Goal: Book appointment/travel/reservation

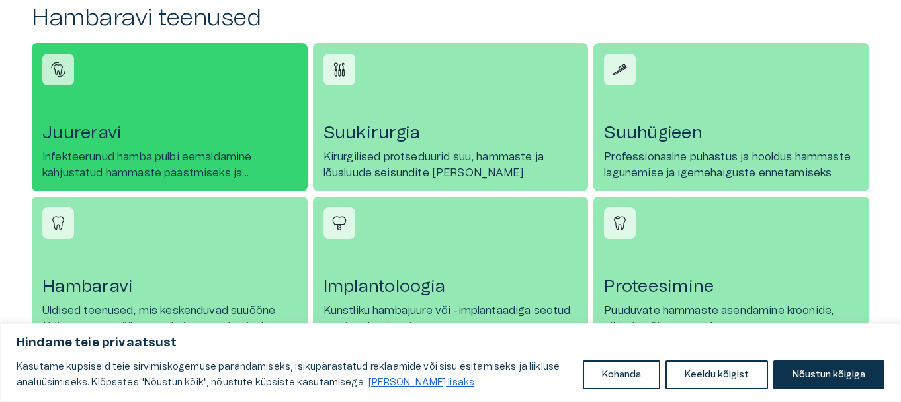
scroll to position [596, 0]
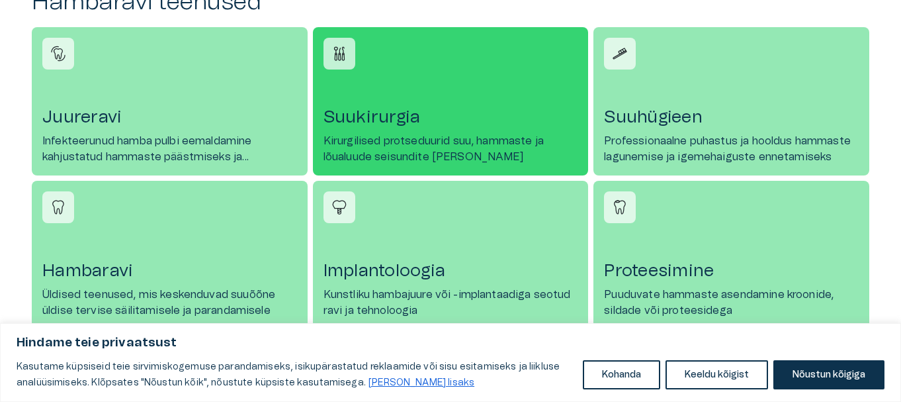
click at [392, 151] on p "Kirurgilised protseduurid suu, hammaste ja lõualuude seisundite [PERSON_NAME]" at bounding box center [451, 149] width 255 height 32
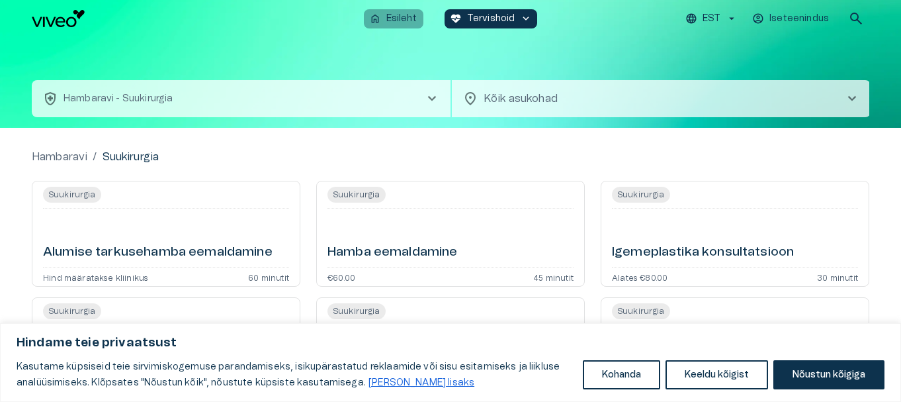
click at [411, 19] on p "Esileht" at bounding box center [402, 19] width 30 height 14
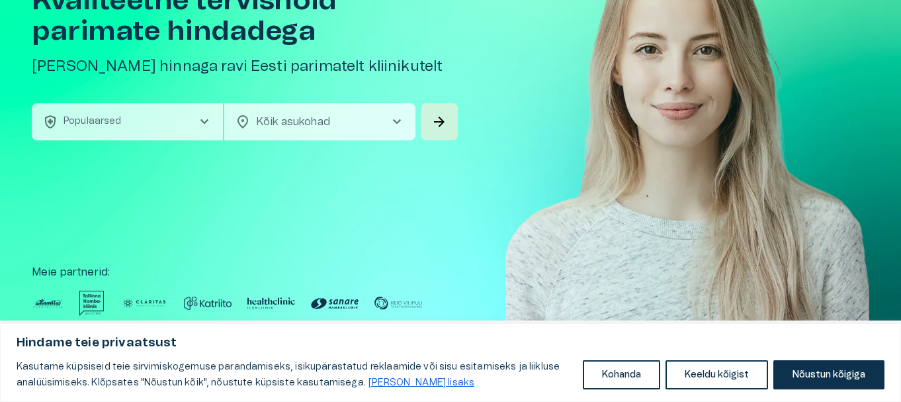
scroll to position [66, 0]
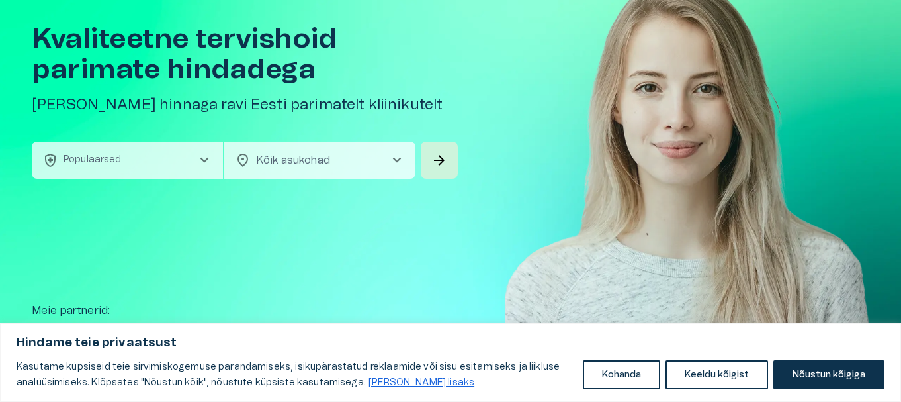
click at [205, 160] on span "chevron_right" at bounding box center [205, 160] width 16 height 16
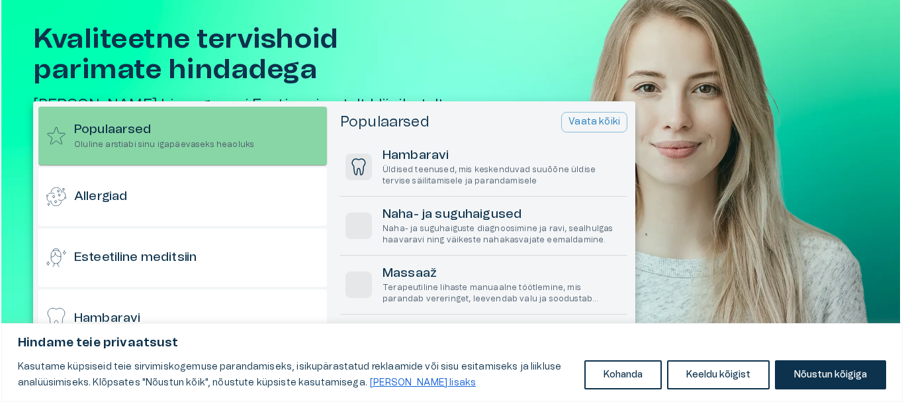
scroll to position [37, 0]
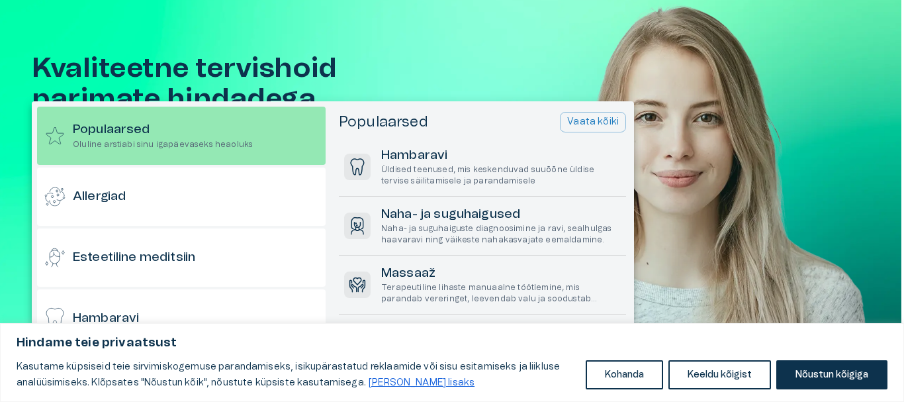
click at [486, 64] on div at bounding box center [452, 201] width 904 height 402
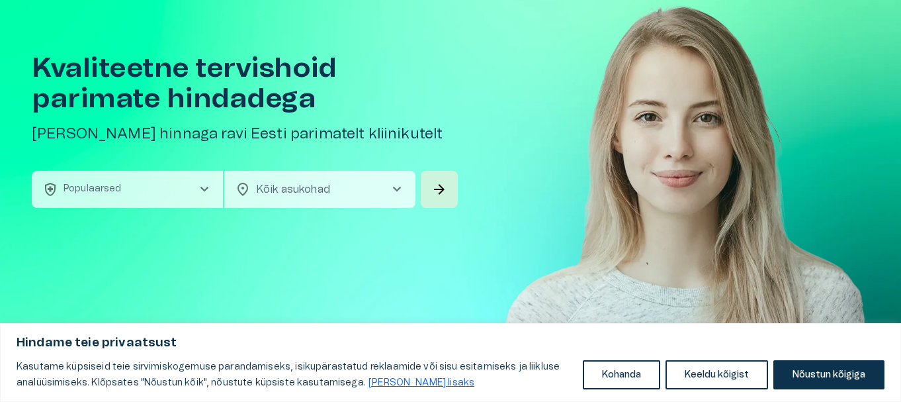
click at [393, 183] on span "chevron_right" at bounding box center [397, 189] width 16 height 16
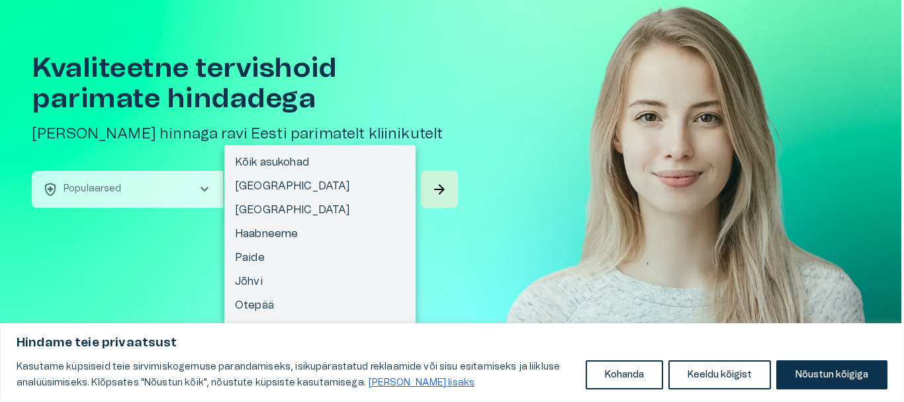
click at [702, 374] on button "Keeldu kõigist" at bounding box center [719, 374] width 103 height 29
